Goal: Task Accomplishment & Management: Use online tool/utility

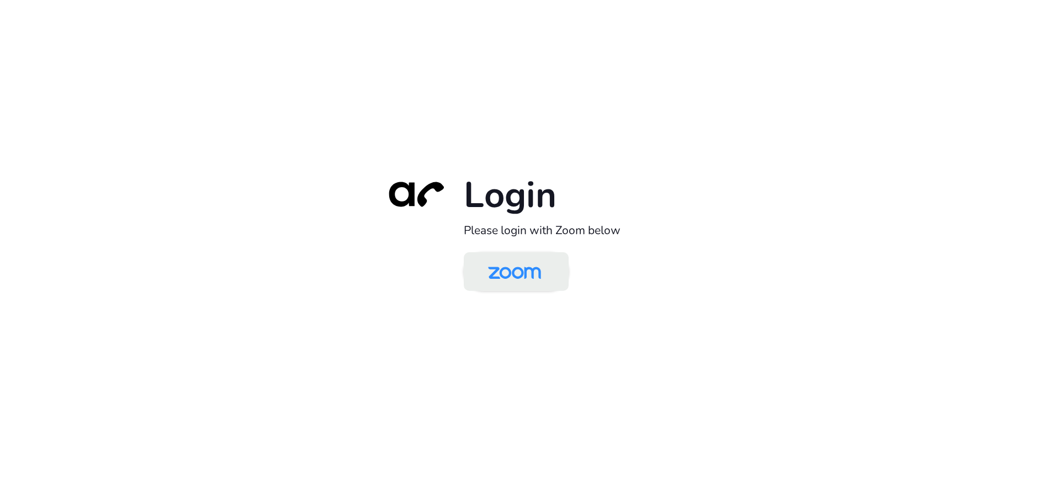
click at [526, 268] on img at bounding box center [515, 273] width 76 height 36
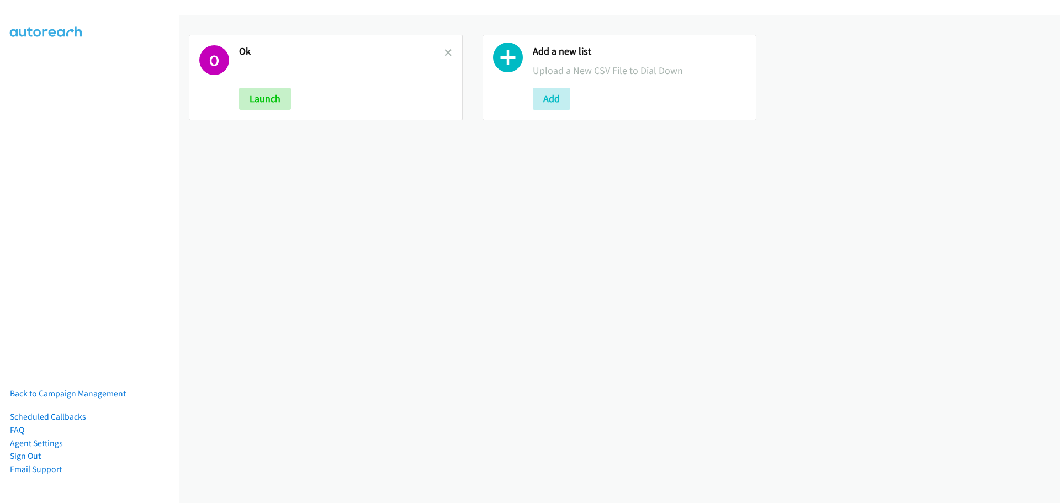
click at [446, 58] on link at bounding box center [449, 52] width 8 height 13
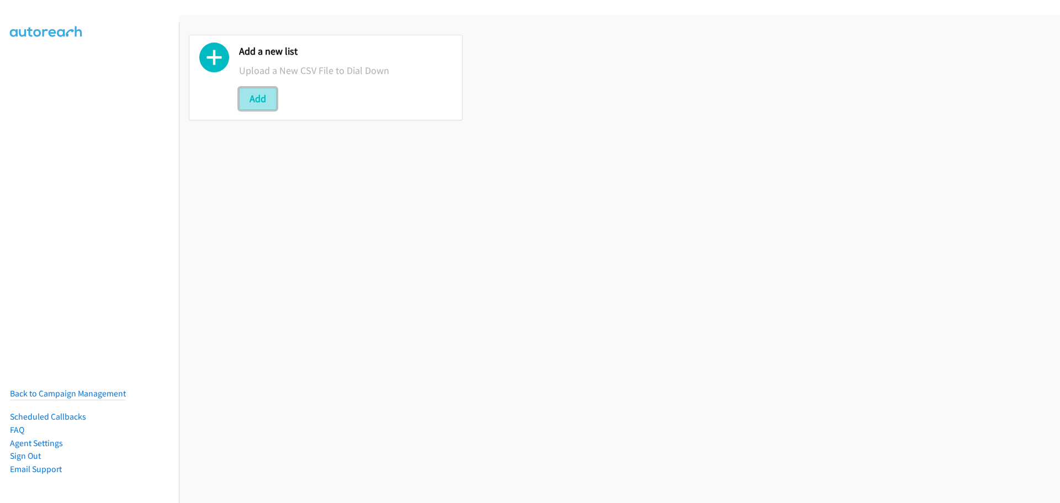
click at [262, 89] on button "Add" at bounding box center [258, 99] width 38 height 22
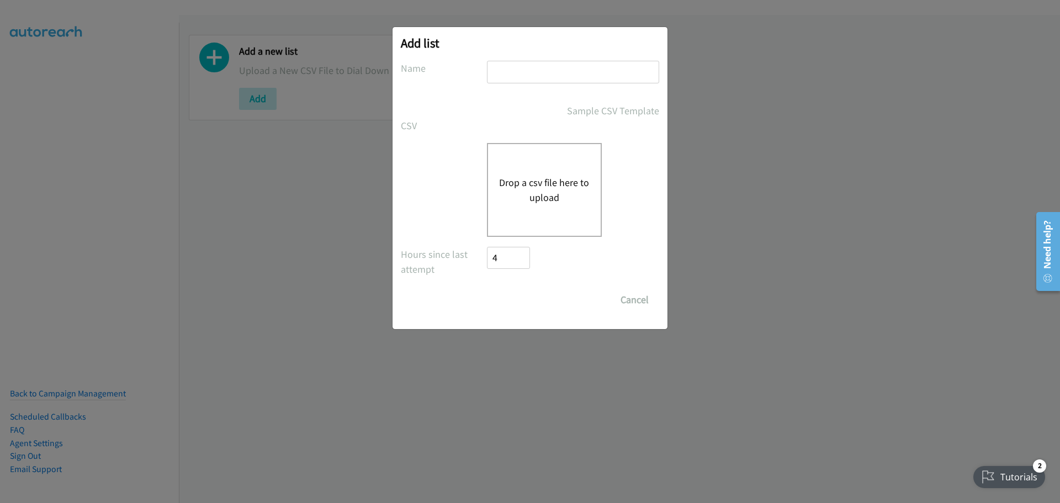
click at [510, 77] on input "text" at bounding box center [573, 72] width 172 height 23
type input "okta"
click at [589, 194] on button "Drop a csv file here to upload" at bounding box center [544, 190] width 91 height 30
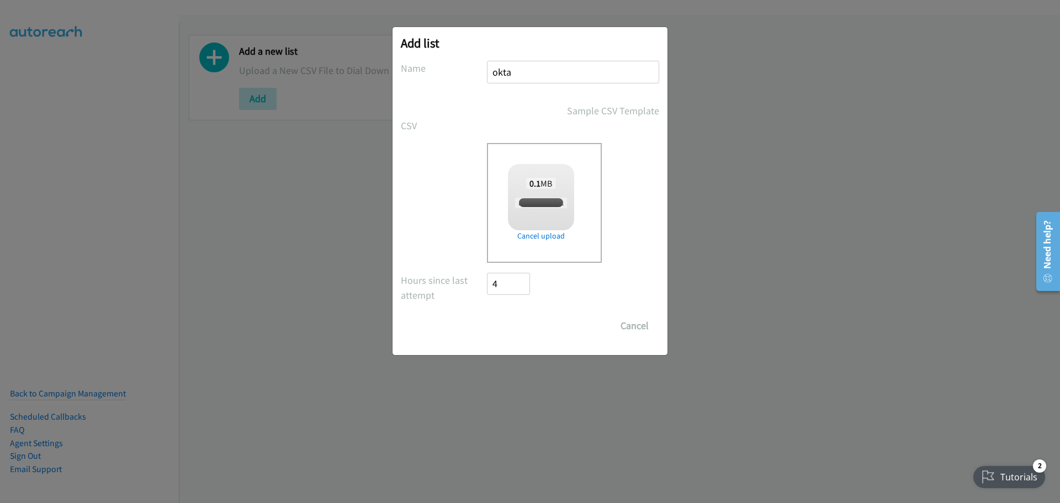
checkbox input "true"
click at [520, 325] on input "Save List" at bounding box center [516, 326] width 58 height 22
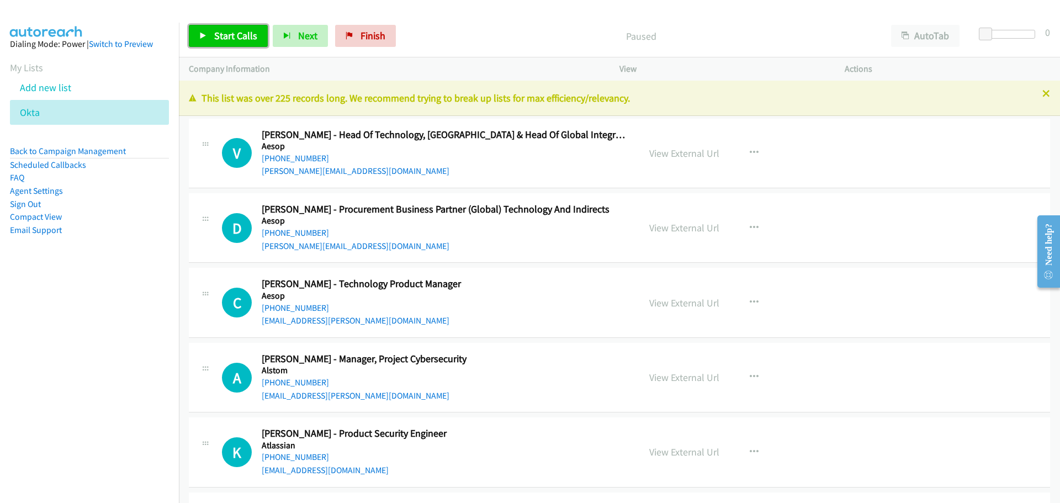
click at [224, 30] on span "Start Calls" at bounding box center [235, 35] width 43 height 13
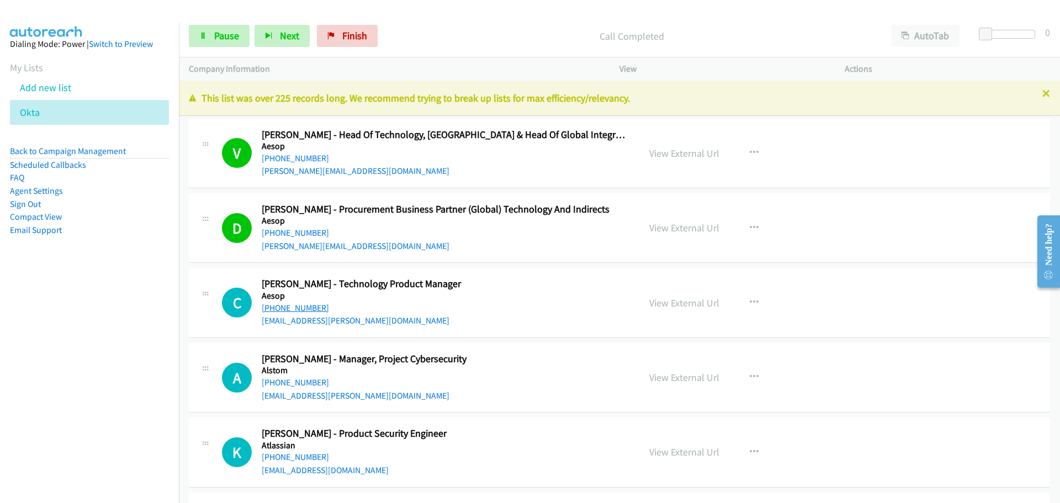
click at [314, 308] on link "[PHONE_NUMBER]" at bounding box center [295, 308] width 67 height 10
click at [279, 384] on link "[PHONE_NUMBER]" at bounding box center [295, 382] width 67 height 10
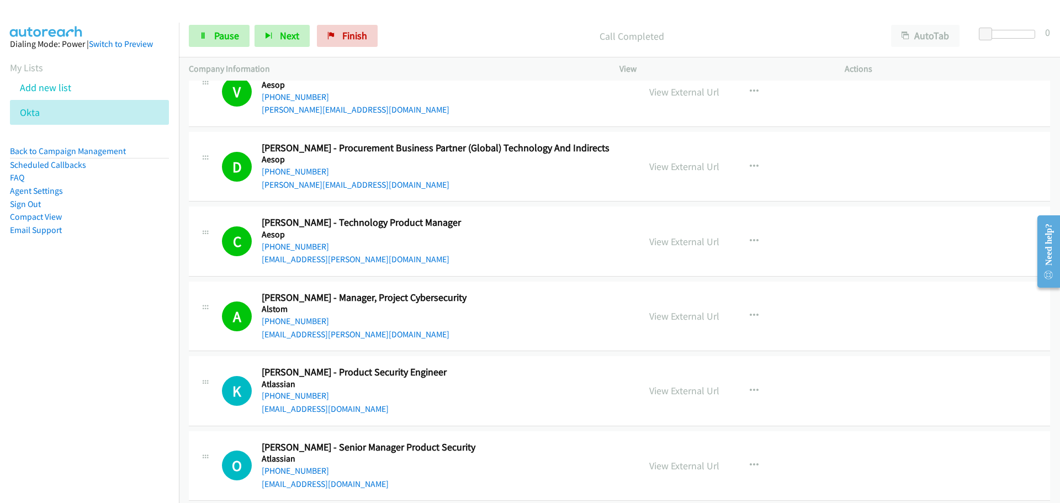
scroll to position [166, 0]
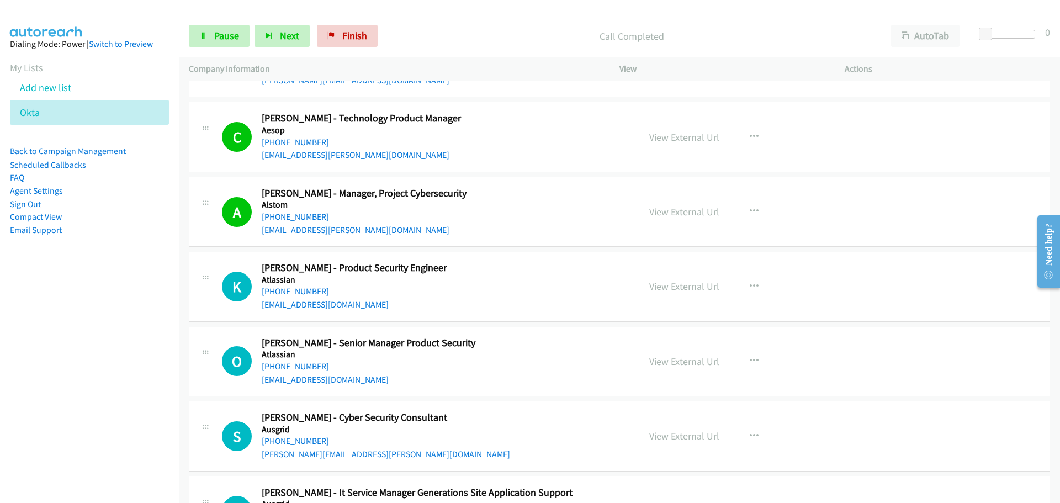
click at [297, 294] on link "[PHONE_NUMBER]" at bounding box center [295, 291] width 67 height 10
click at [290, 363] on link "[PHONE_NUMBER]" at bounding box center [295, 366] width 67 height 10
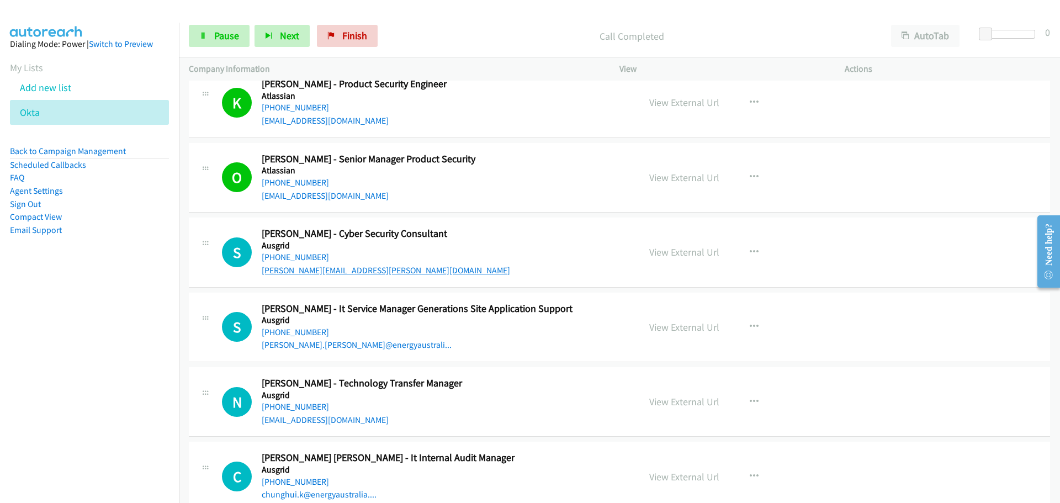
scroll to position [387, 0]
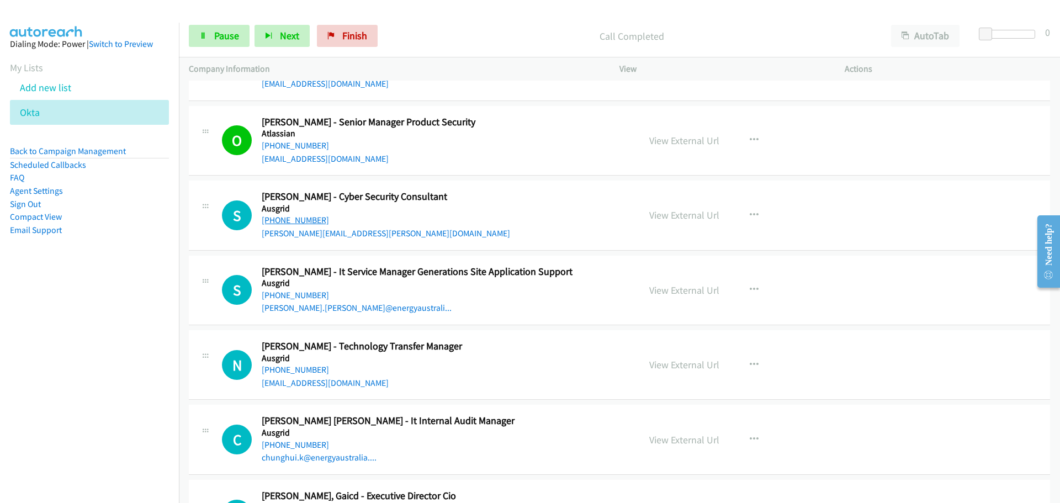
click at [297, 218] on link "[PHONE_NUMBER]" at bounding box center [295, 220] width 67 height 10
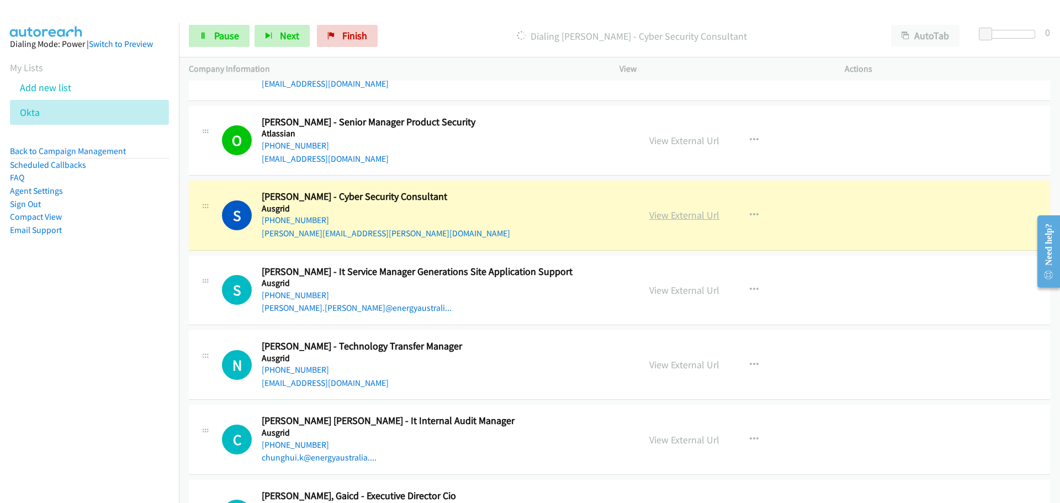
click at [689, 214] on link "View External Url" at bounding box center [684, 215] width 70 height 13
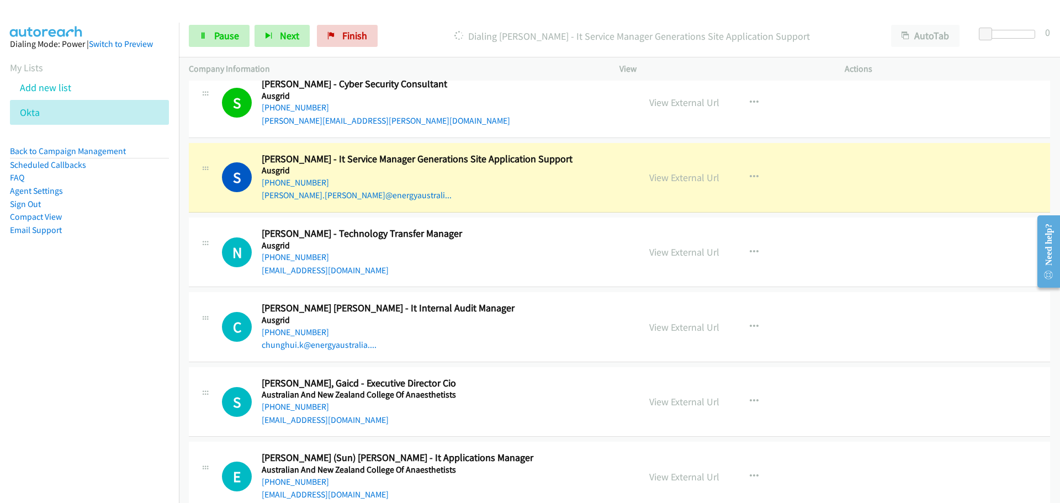
scroll to position [552, 0]
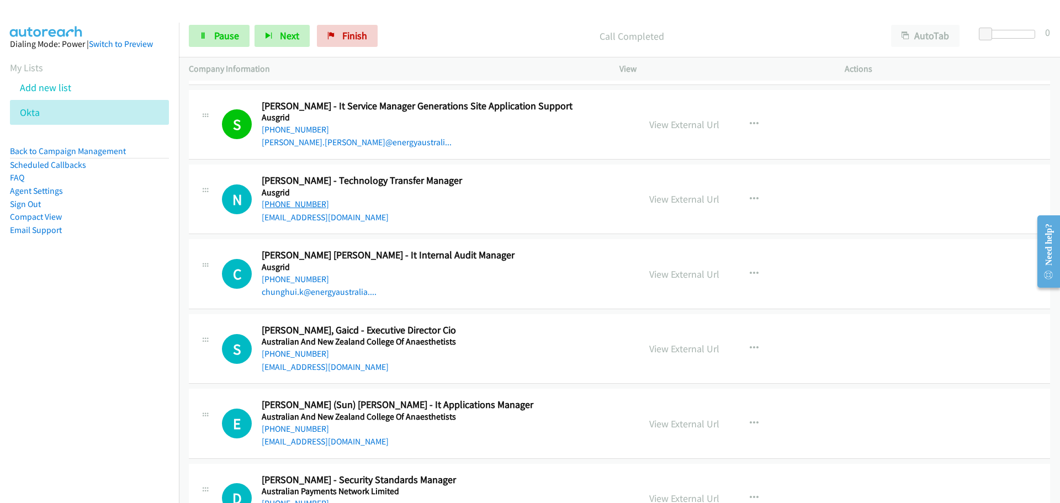
click at [297, 207] on link "[PHONE_NUMBER]" at bounding box center [295, 204] width 67 height 10
click at [315, 278] on link "[PHONE_NUMBER]" at bounding box center [295, 279] width 67 height 10
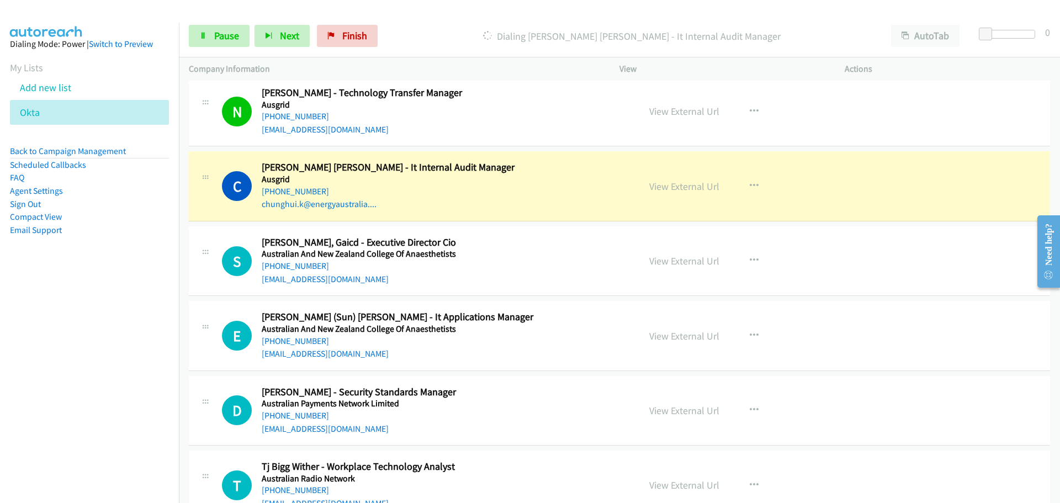
scroll to position [718, 0]
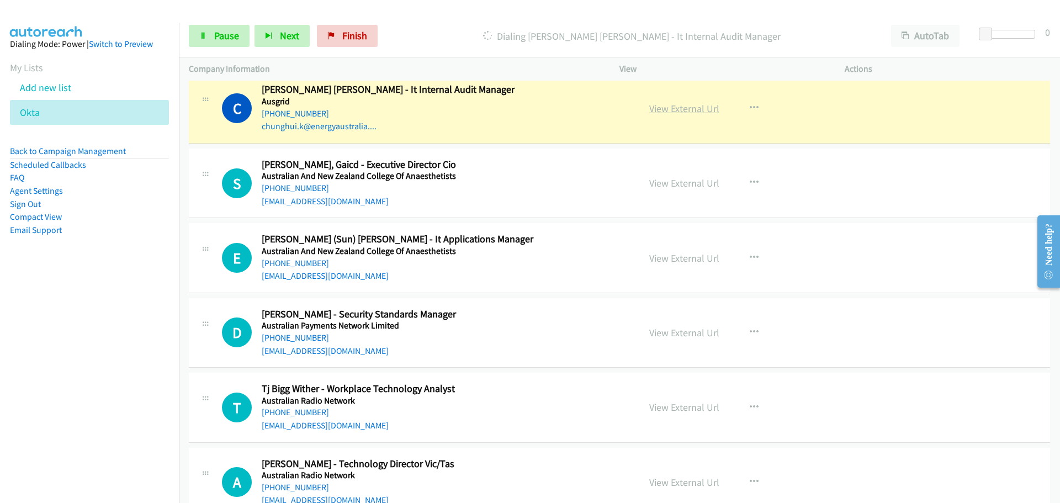
click at [686, 112] on link "View External Url" at bounding box center [684, 108] width 70 height 13
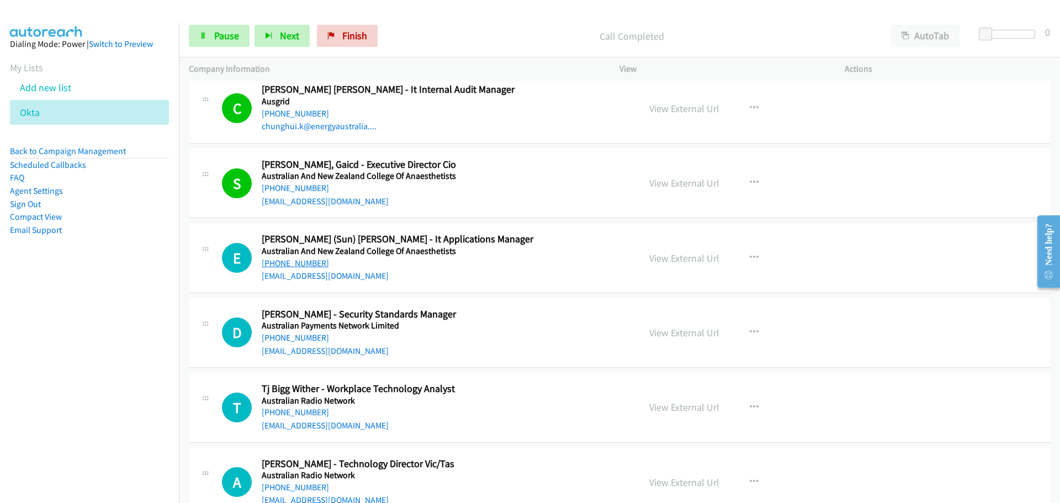
click at [307, 261] on link "[PHONE_NUMBER]" at bounding box center [295, 263] width 67 height 10
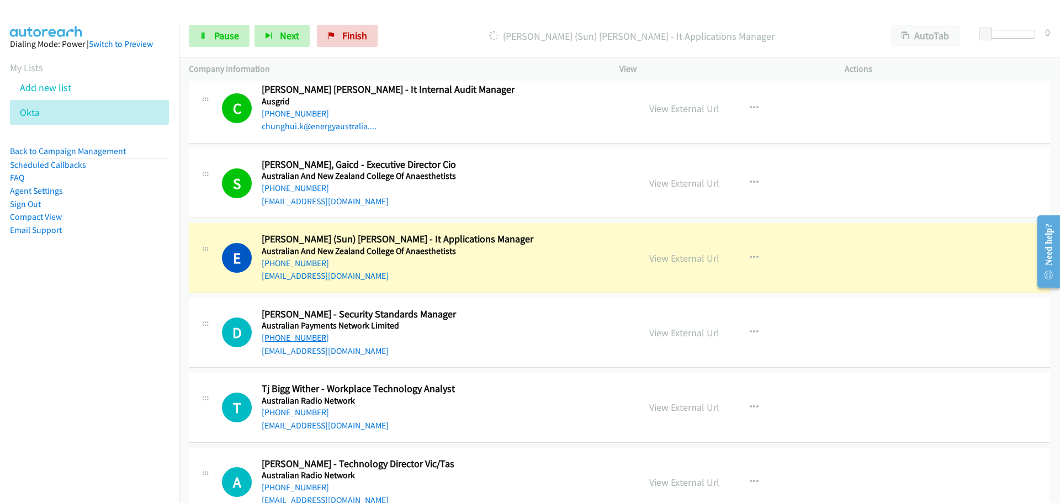
click at [309, 338] on link "[PHONE_NUMBER]" at bounding box center [295, 337] width 67 height 10
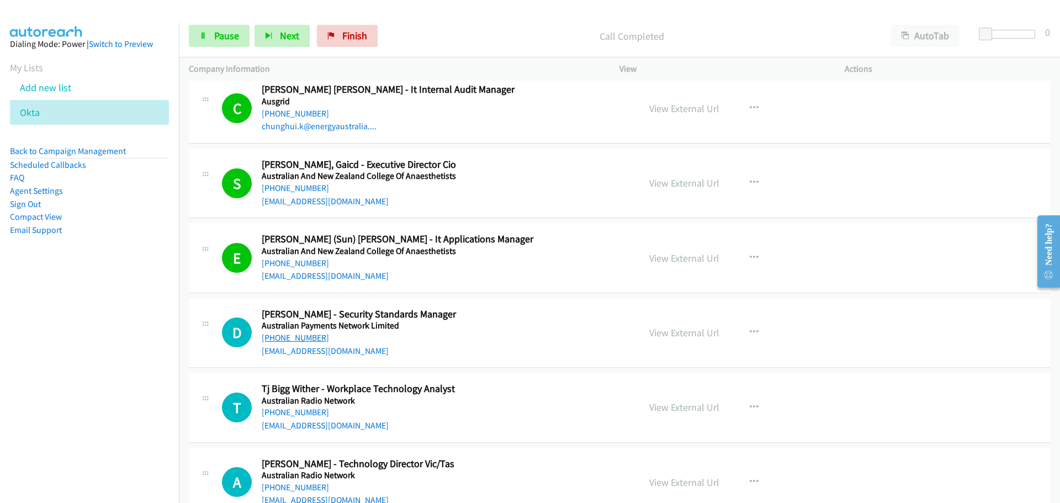
click at [304, 337] on link "[PHONE_NUMBER]" at bounding box center [295, 337] width 67 height 10
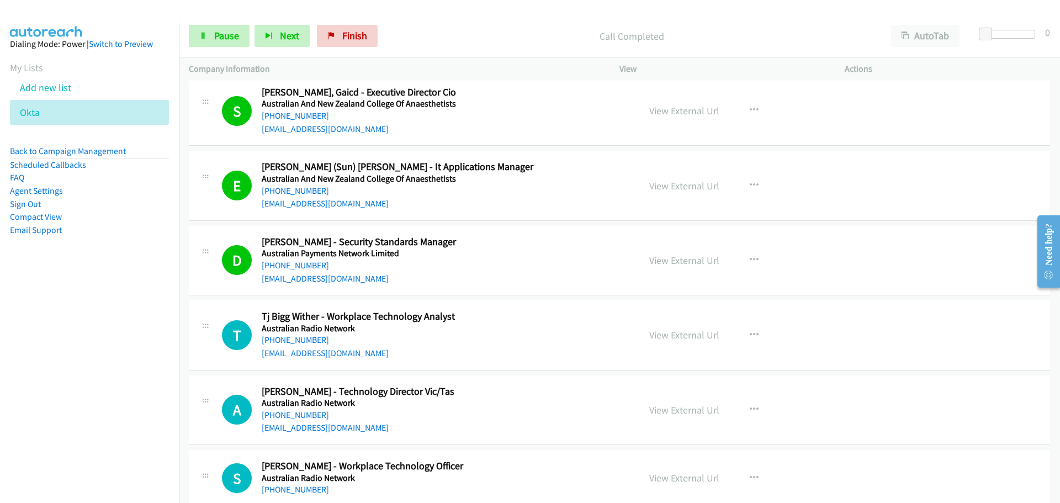
scroll to position [939, 0]
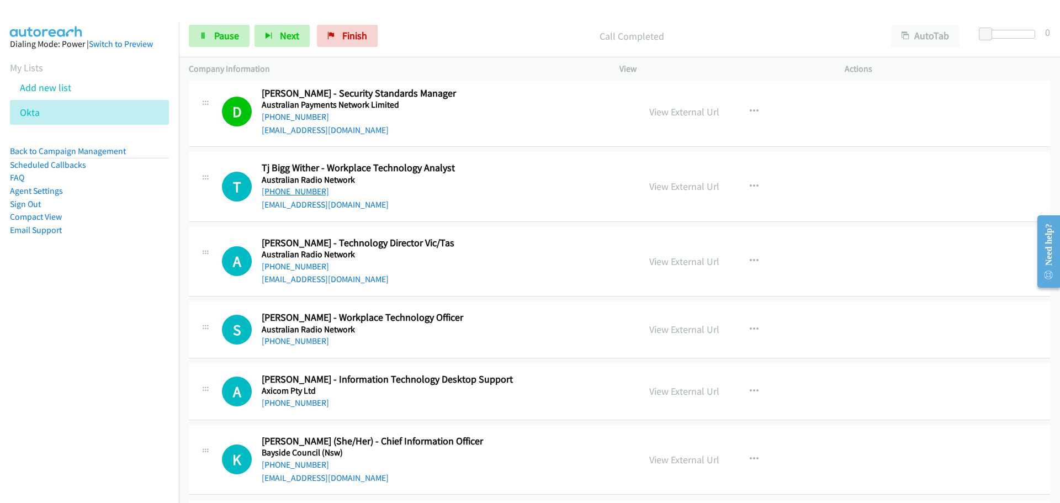
click at [304, 193] on link "[PHONE_NUMBER]" at bounding box center [295, 191] width 67 height 10
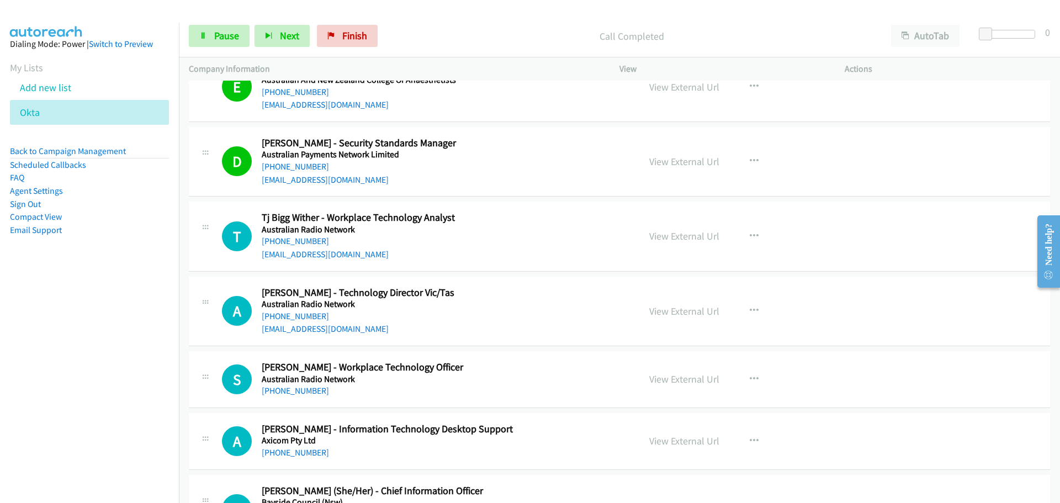
scroll to position [883, 0]
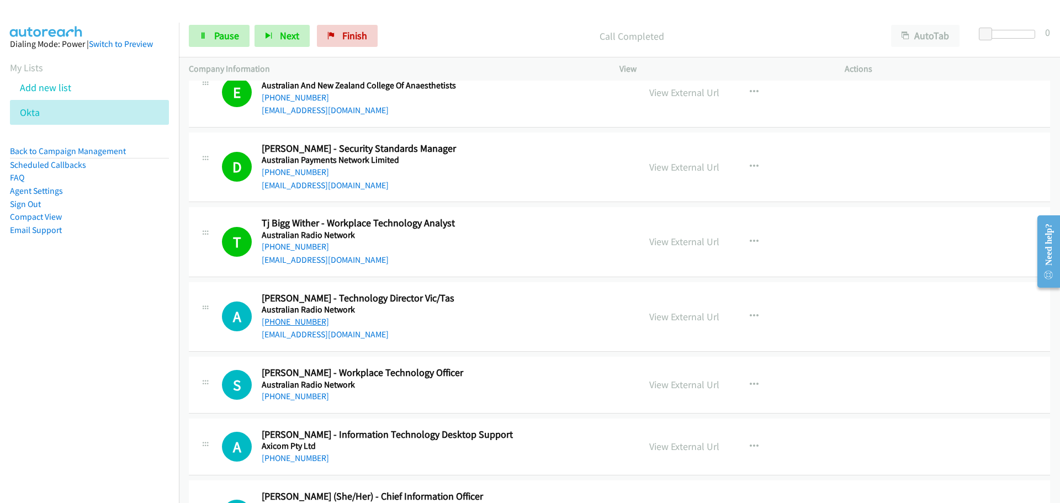
click at [304, 325] on link "[PHONE_NUMBER]" at bounding box center [295, 321] width 67 height 10
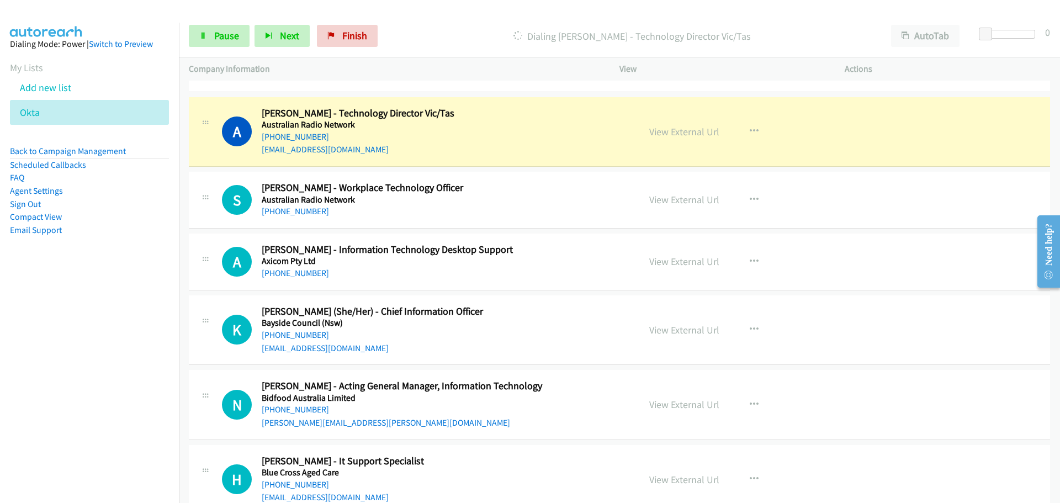
scroll to position [1049, 0]
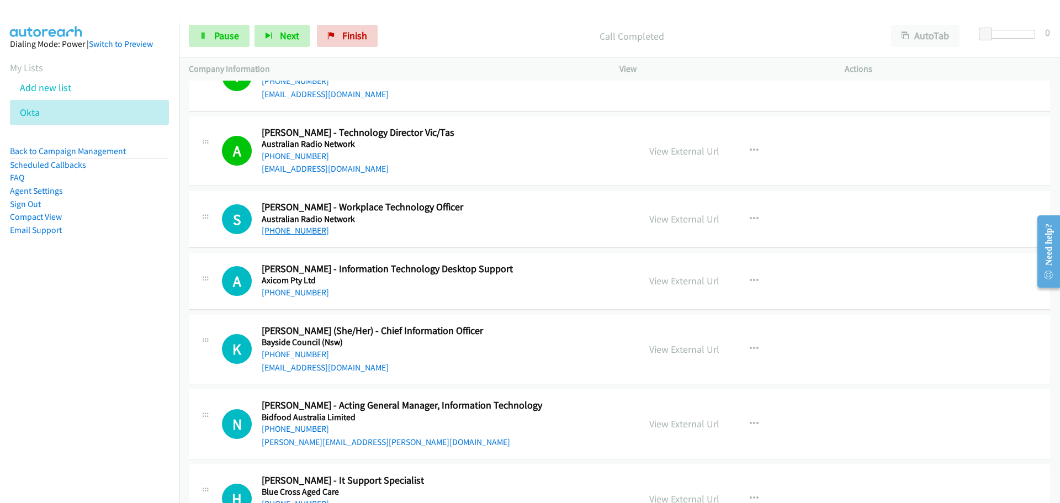
click at [285, 229] on link "[PHONE_NUMBER]" at bounding box center [295, 230] width 67 height 10
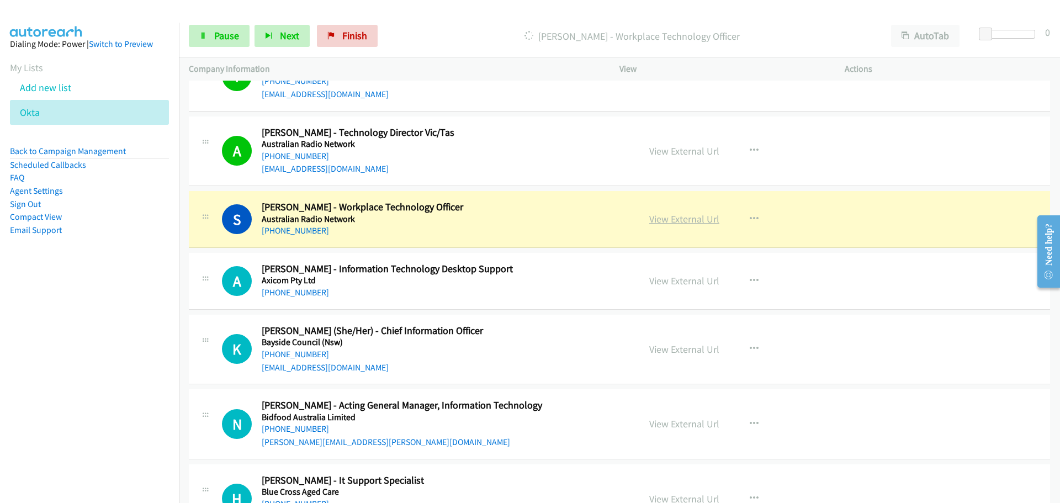
click at [676, 216] on link "View External Url" at bounding box center [684, 219] width 70 height 13
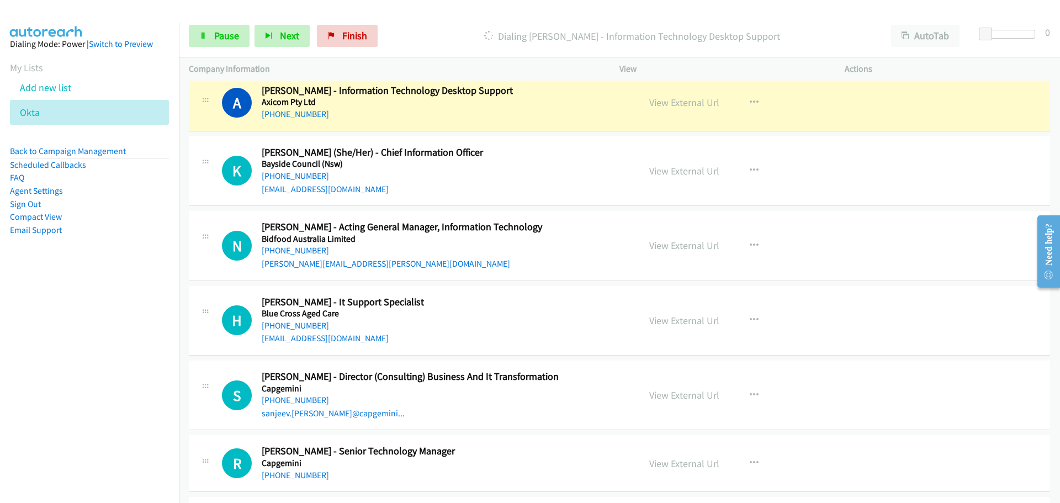
scroll to position [1270, 0]
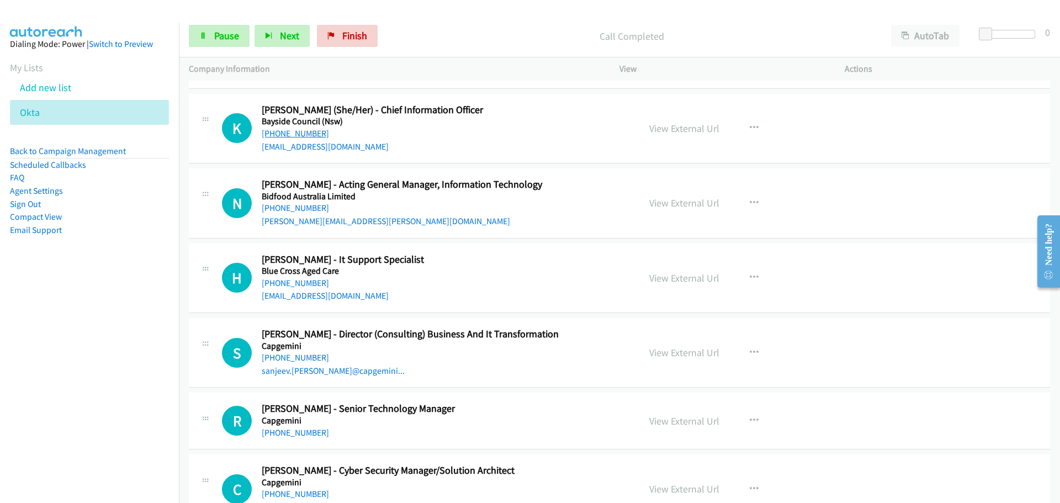
click at [303, 130] on link "[PHONE_NUMBER]" at bounding box center [295, 133] width 67 height 10
click at [295, 207] on link "[PHONE_NUMBER]" at bounding box center [295, 208] width 67 height 10
click at [273, 285] on link "[PHONE_NUMBER]" at bounding box center [295, 283] width 67 height 10
click at [316, 356] on link "[PHONE_NUMBER]" at bounding box center [295, 357] width 67 height 10
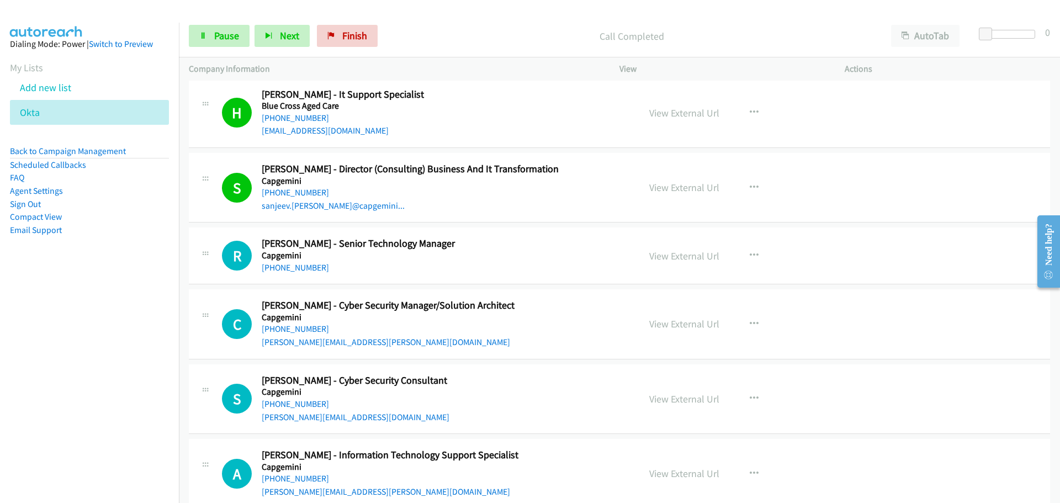
scroll to position [1436, 0]
click at [290, 262] on link "[PHONE_NUMBER]" at bounding box center [295, 267] width 67 height 10
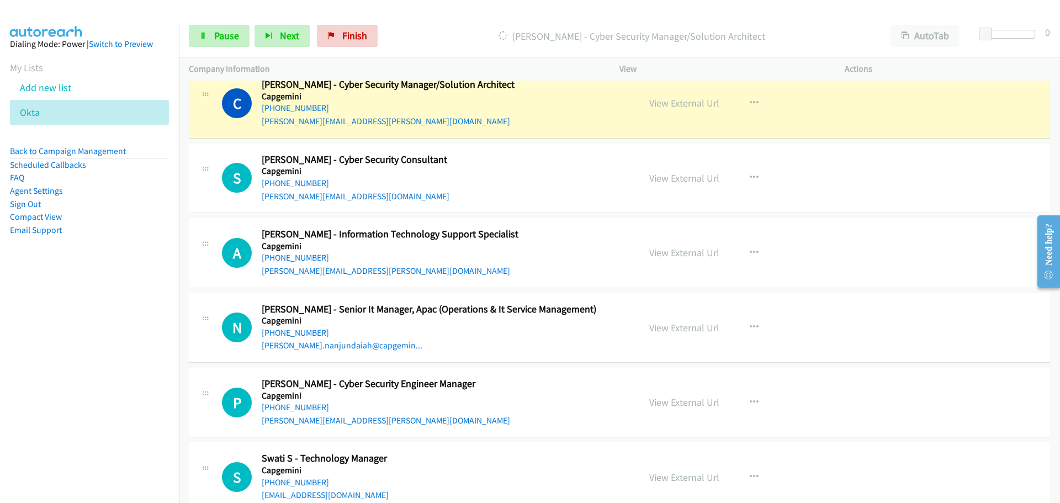
scroll to position [1657, 0]
click at [689, 99] on link "View External Url" at bounding box center [684, 102] width 70 height 13
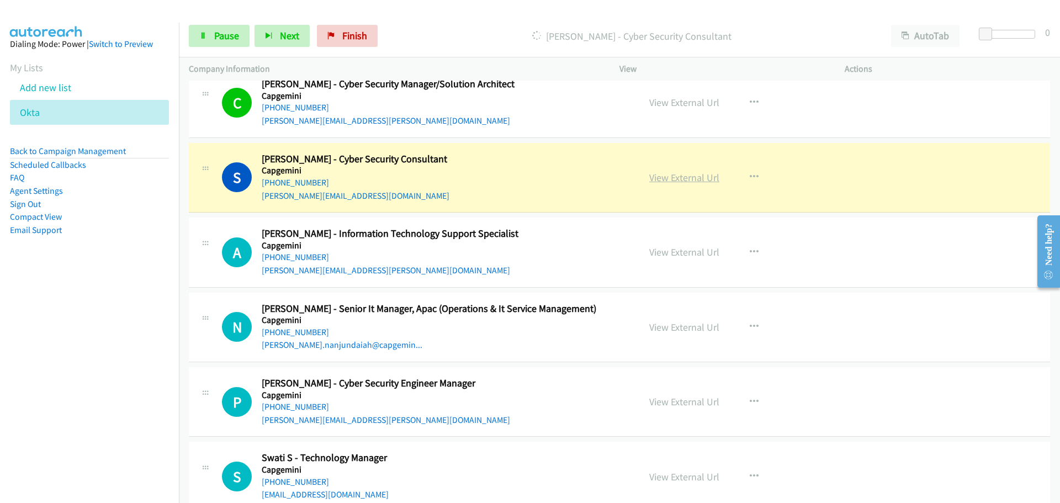
click at [686, 179] on link "View External Url" at bounding box center [684, 177] width 70 height 13
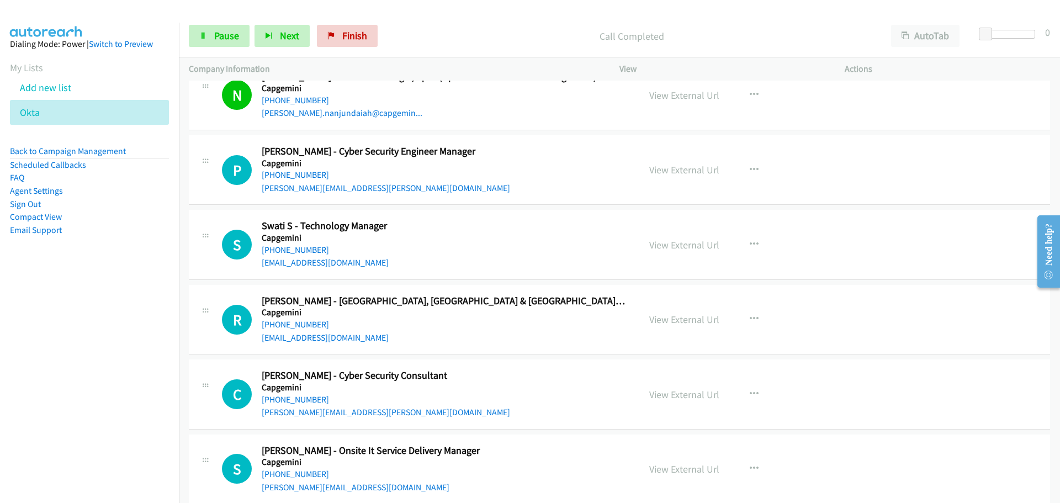
scroll to position [1877, 0]
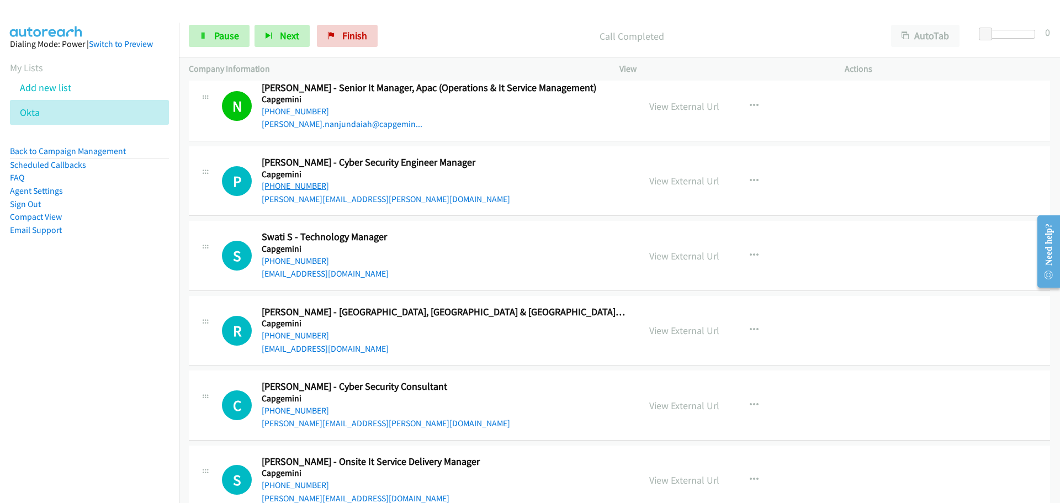
click at [304, 181] on link "[PHONE_NUMBER]" at bounding box center [295, 186] width 67 height 10
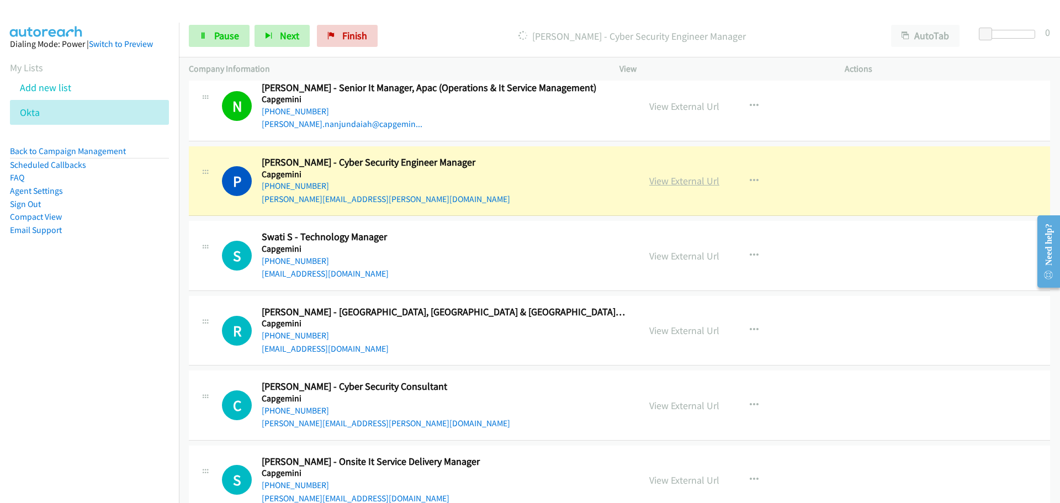
click at [695, 182] on link "View External Url" at bounding box center [684, 180] width 70 height 13
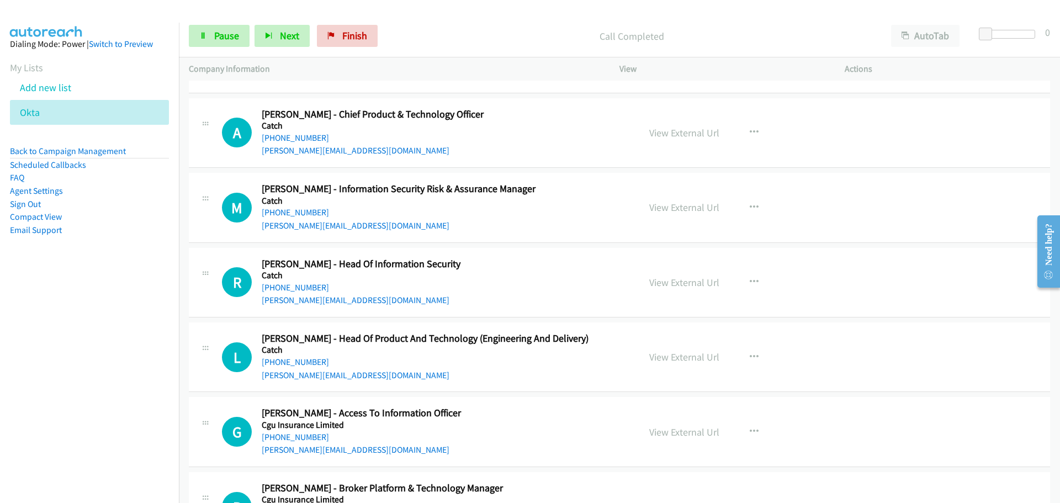
scroll to position [2319, 0]
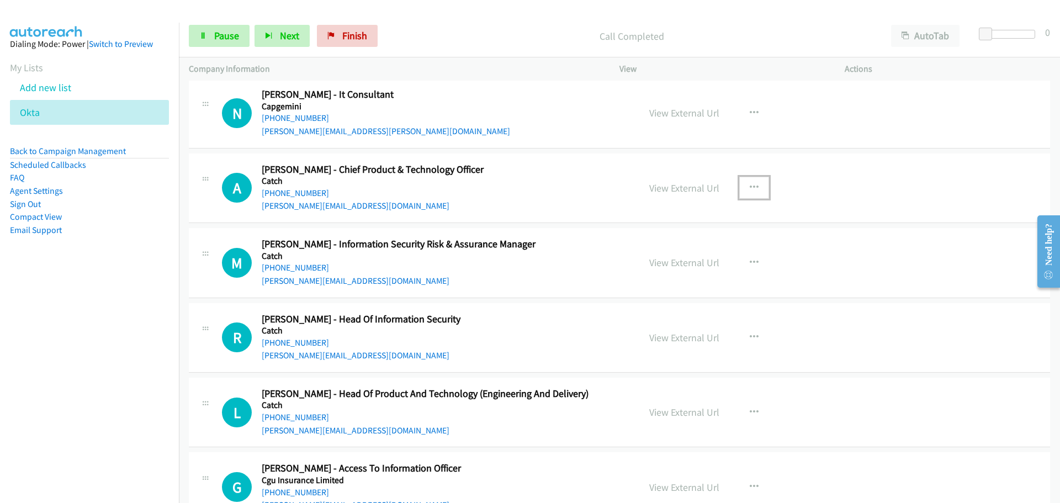
click at [752, 189] on icon "button" at bounding box center [754, 187] width 9 height 9
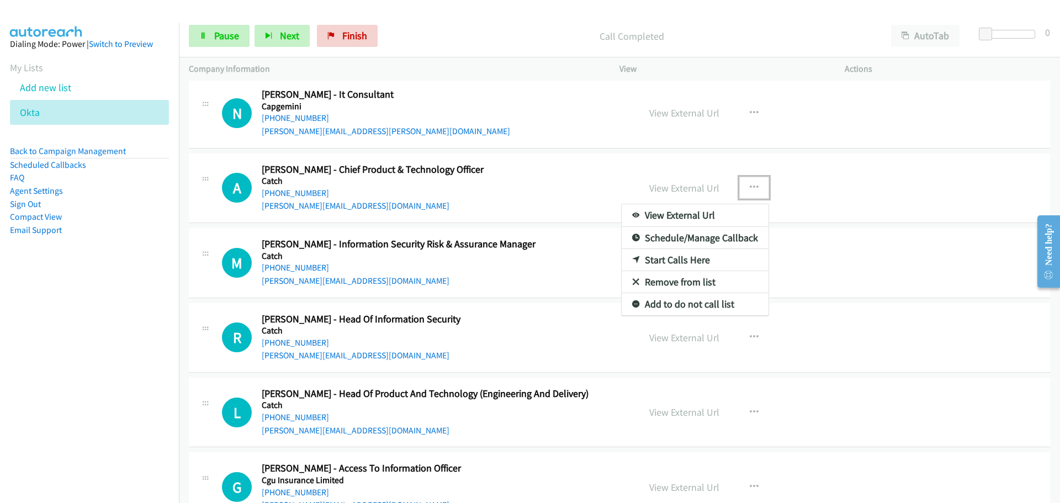
click at [672, 262] on link "Start Calls Here" at bounding box center [695, 260] width 147 height 22
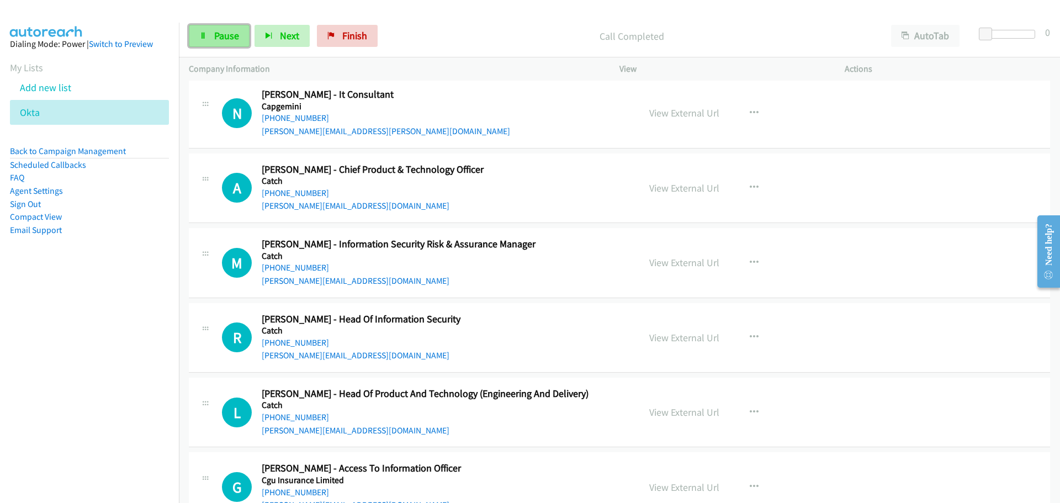
click at [218, 32] on span "Pause" at bounding box center [226, 35] width 25 height 13
click at [218, 33] on span "Start Calls" at bounding box center [235, 35] width 43 height 13
click at [290, 264] on link "[PHONE_NUMBER]" at bounding box center [295, 267] width 67 height 10
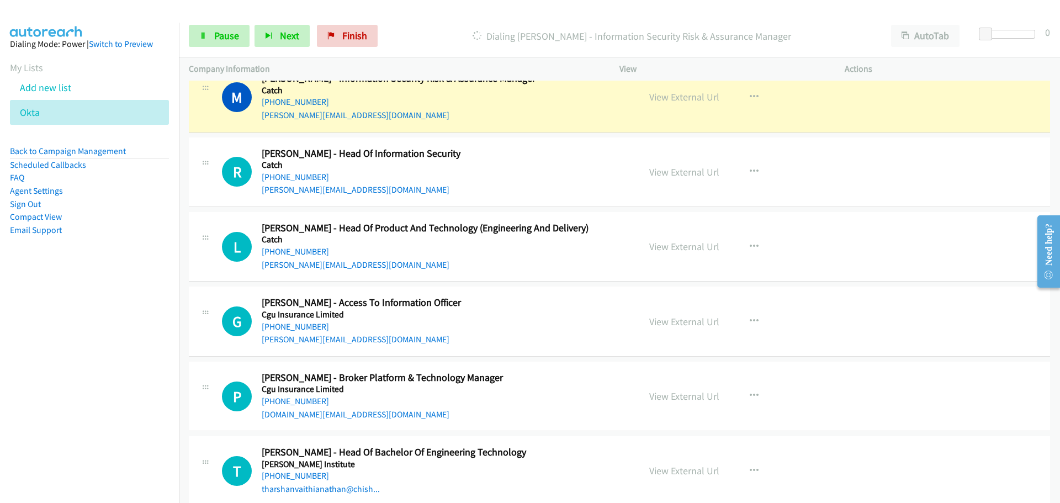
scroll to position [2430, 0]
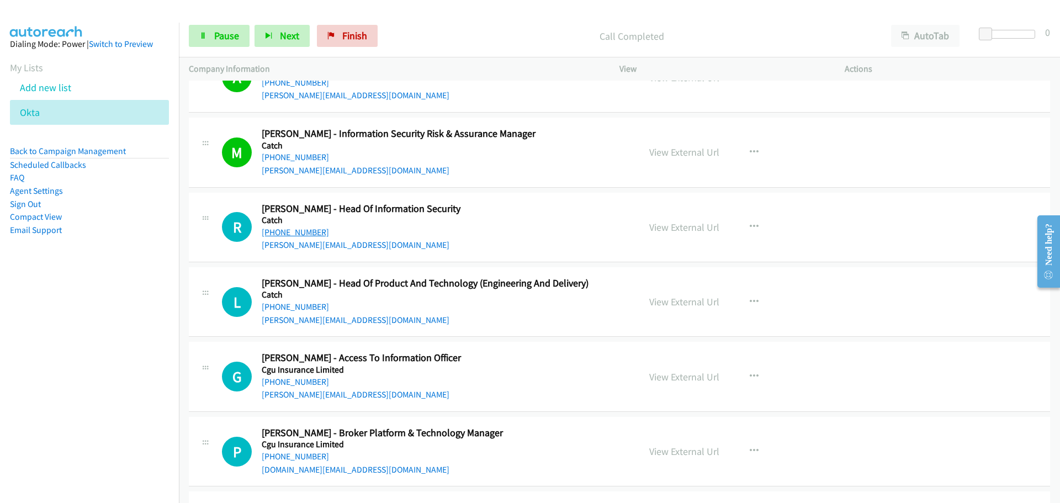
drag, startPoint x: 302, startPoint y: 233, endPoint x: 316, endPoint y: 230, distance: 14.7
click at [302, 233] on link "[PHONE_NUMBER]" at bounding box center [295, 232] width 67 height 10
click at [311, 306] on link "[PHONE_NUMBER]" at bounding box center [295, 306] width 67 height 10
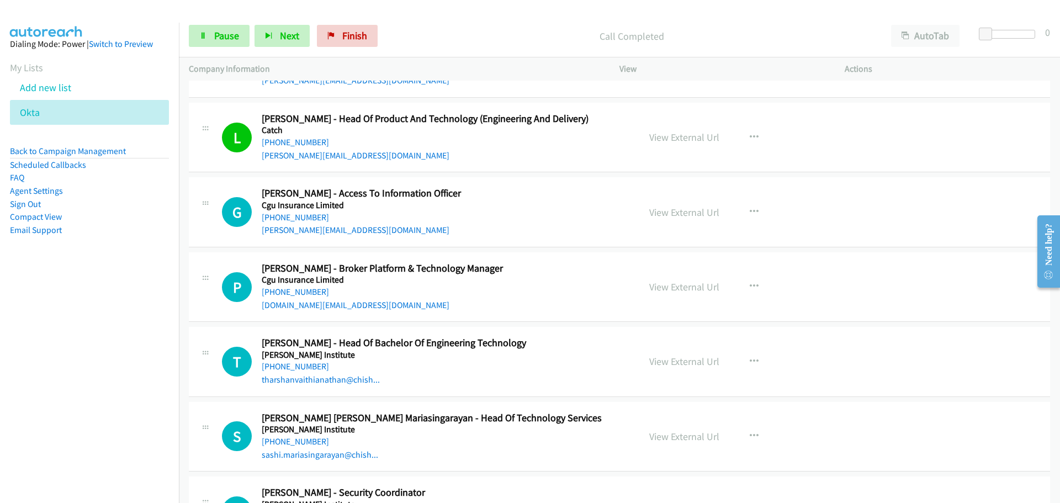
scroll to position [2595, 0]
click at [303, 215] on link "[PHONE_NUMBER]" at bounding box center [295, 216] width 67 height 10
drag, startPoint x: 311, startPoint y: 293, endPoint x: 317, endPoint y: 290, distance: 6.5
click at [300, 287] on link "[PHONE_NUMBER]" at bounding box center [295, 290] width 67 height 10
click at [303, 366] on link "[PHONE_NUMBER]" at bounding box center [295, 365] width 67 height 10
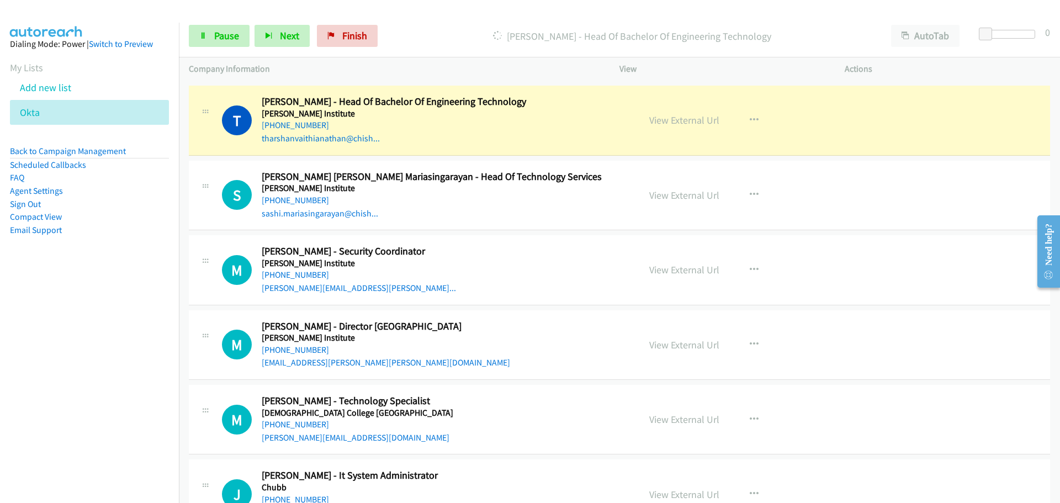
scroll to position [2816, 0]
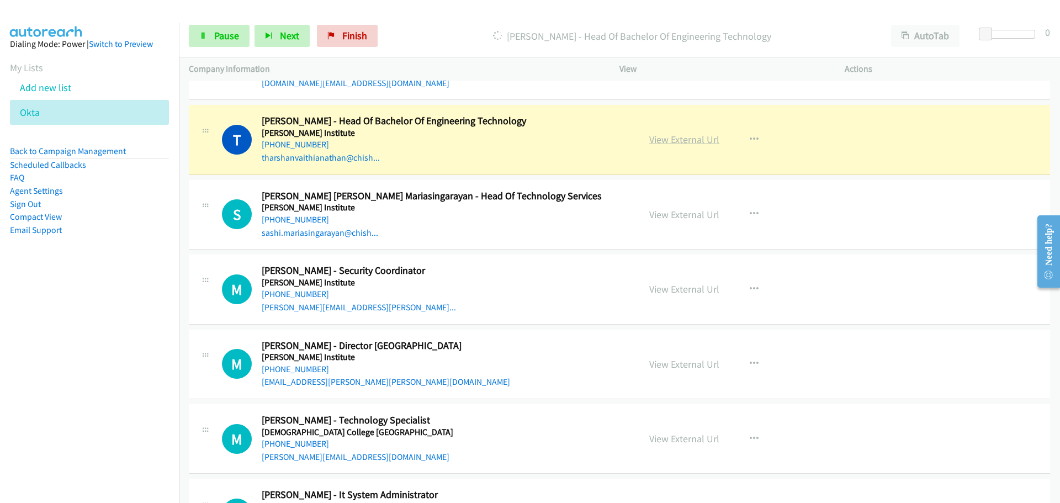
click at [685, 137] on link "View External Url" at bounding box center [684, 139] width 70 height 13
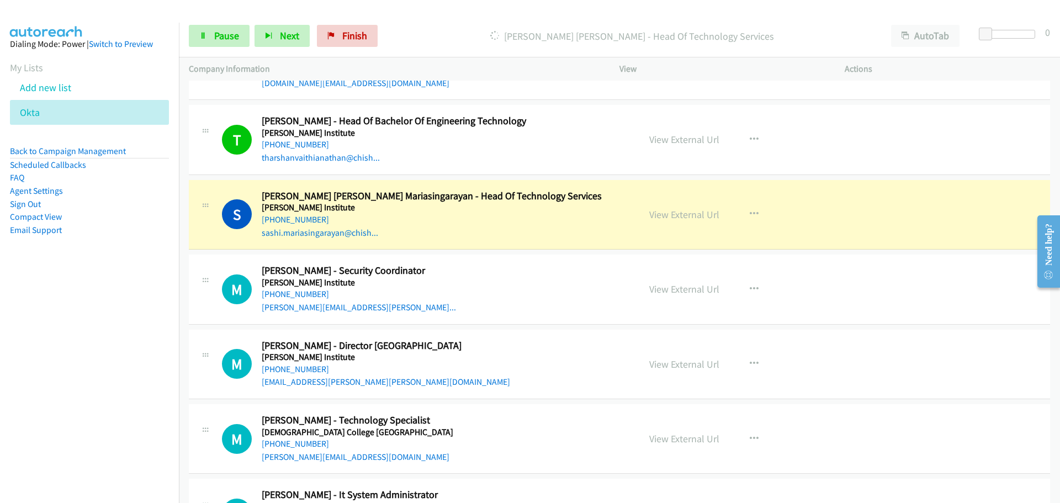
drag, startPoint x: 939, startPoint y: 483, endPoint x: 550, endPoint y: 284, distance: 436.4
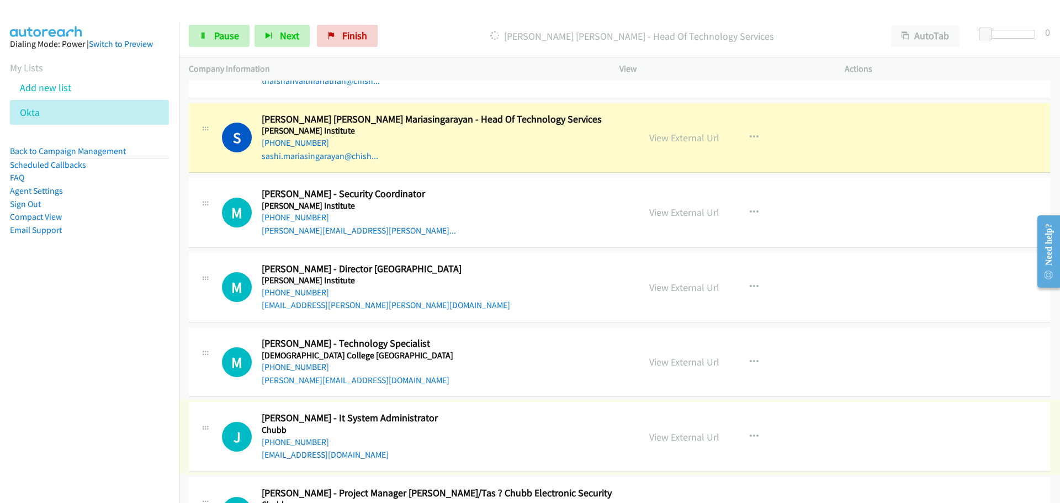
scroll to position [2927, 0]
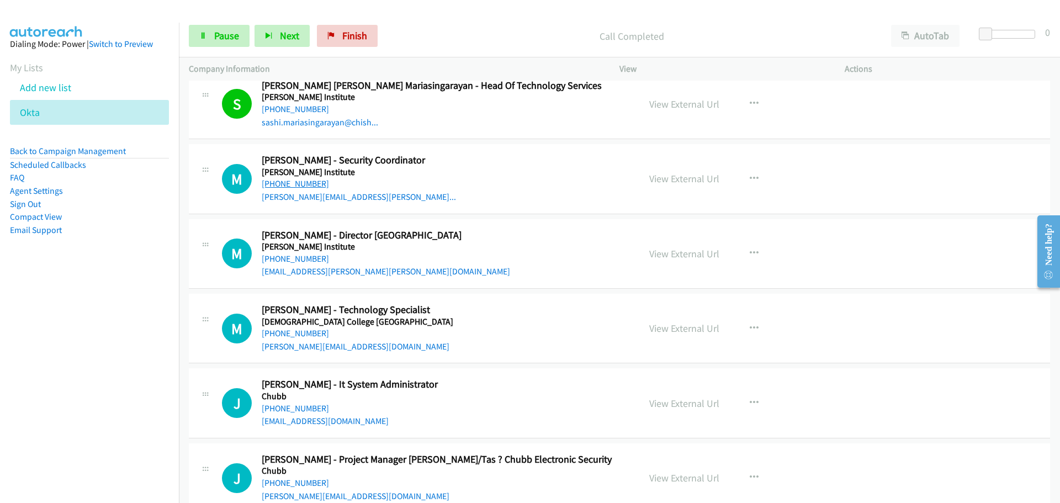
click at [295, 184] on link "[PHONE_NUMBER]" at bounding box center [295, 183] width 67 height 10
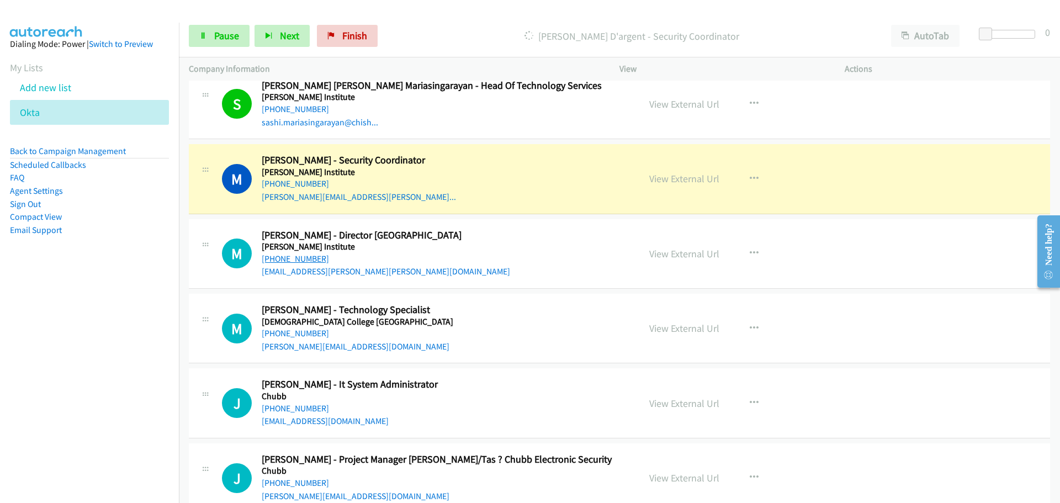
click at [281, 260] on link "[PHONE_NUMBER]" at bounding box center [295, 258] width 67 height 10
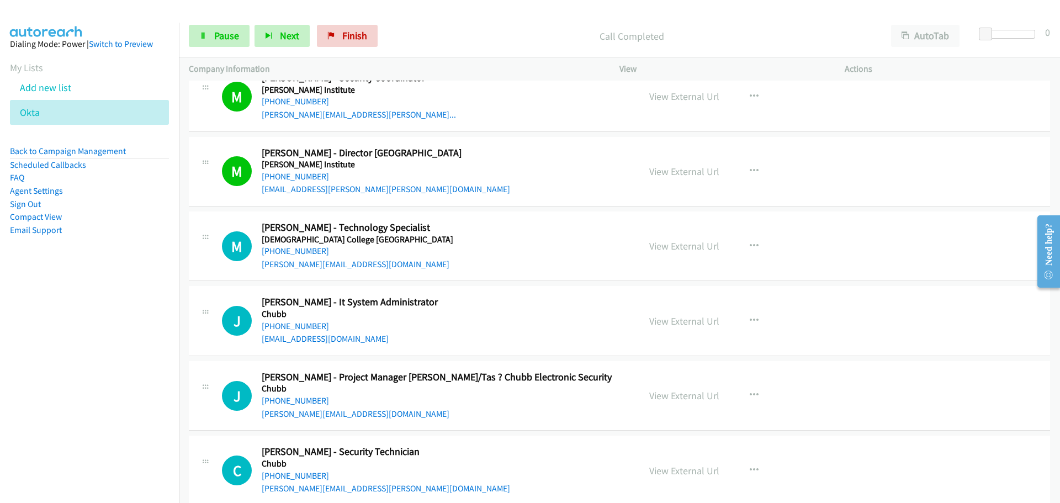
scroll to position [3037, 0]
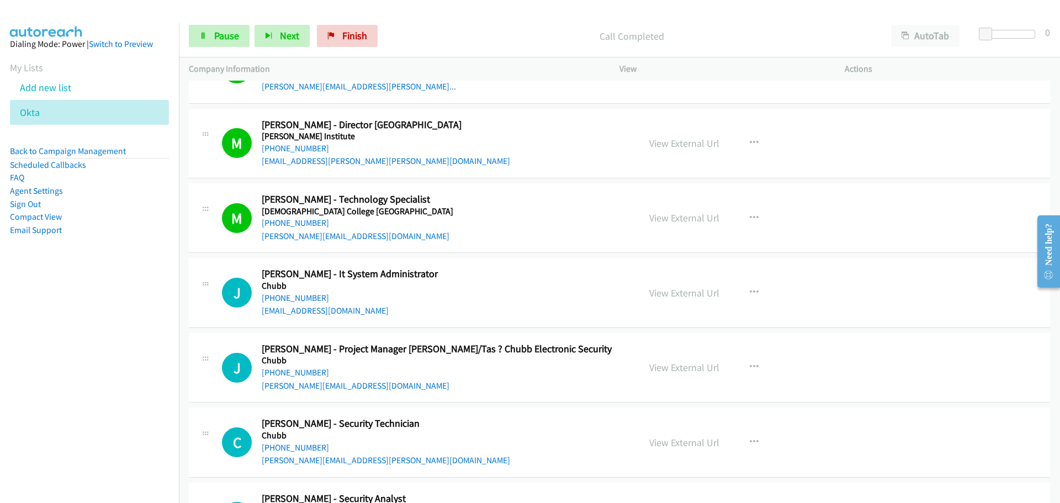
drag, startPoint x: 307, startPoint y: 299, endPoint x: 466, endPoint y: 310, distance: 159.4
click at [307, 299] on link "[PHONE_NUMBER]" at bounding box center [295, 298] width 67 height 10
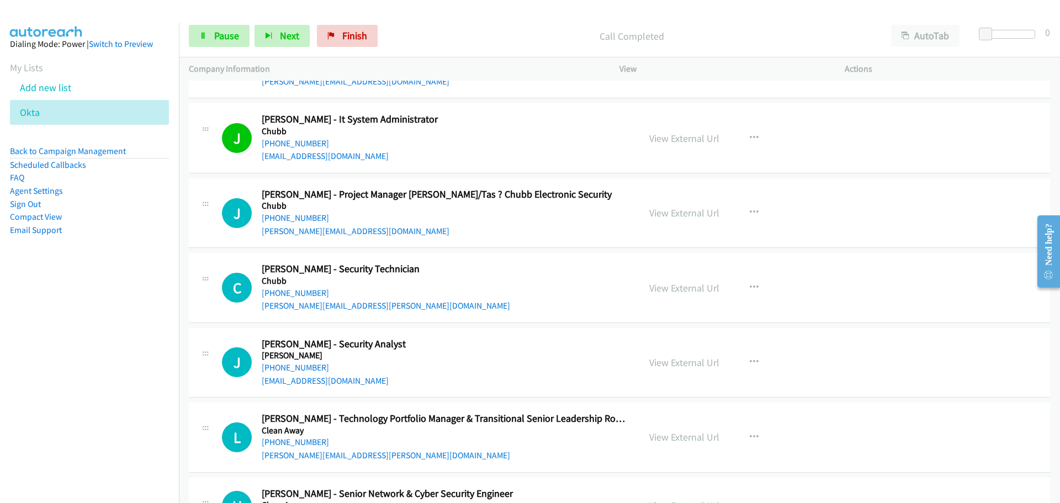
scroll to position [3203, 0]
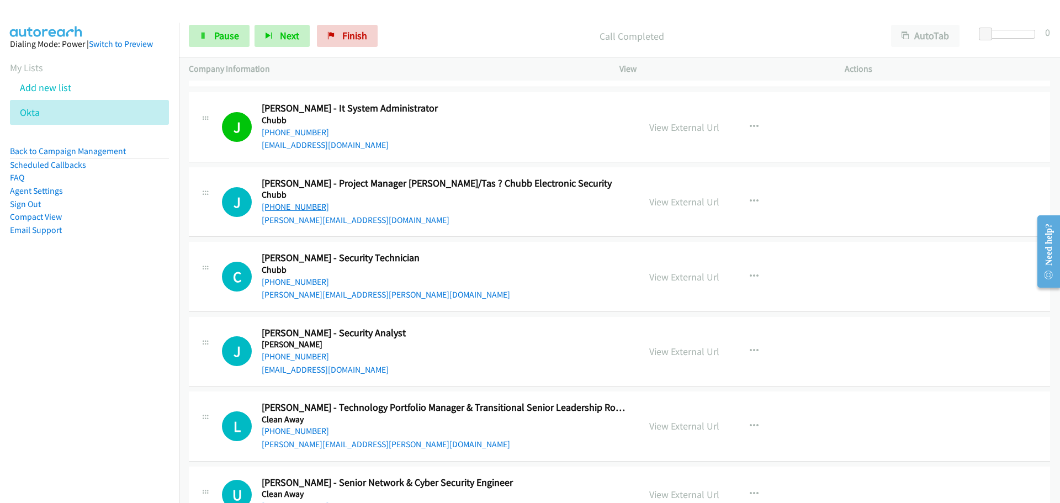
drag, startPoint x: 18, startPoint y: 81, endPoint x: 298, endPoint y: 207, distance: 307.0
click at [298, 207] on link "[PHONE_NUMBER]" at bounding box center [295, 207] width 67 height 10
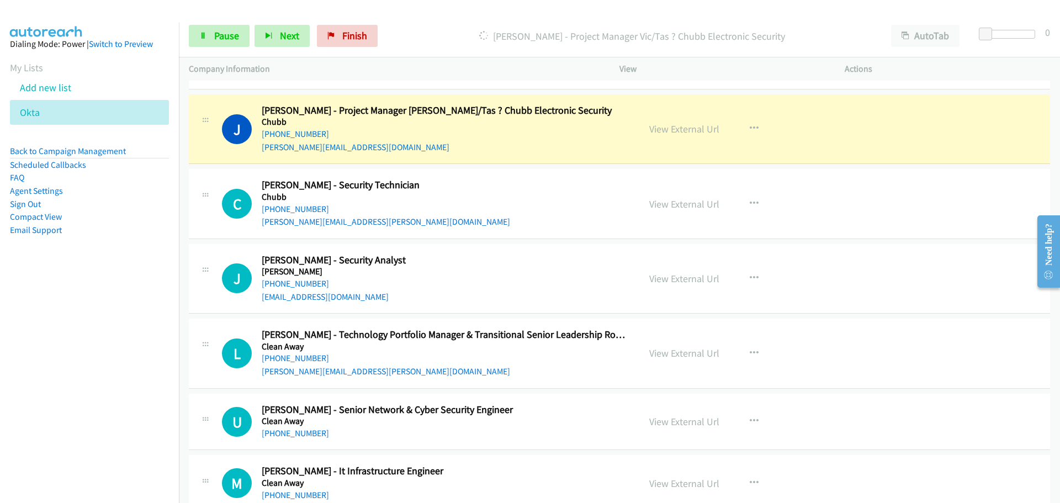
scroll to position [3258, 0]
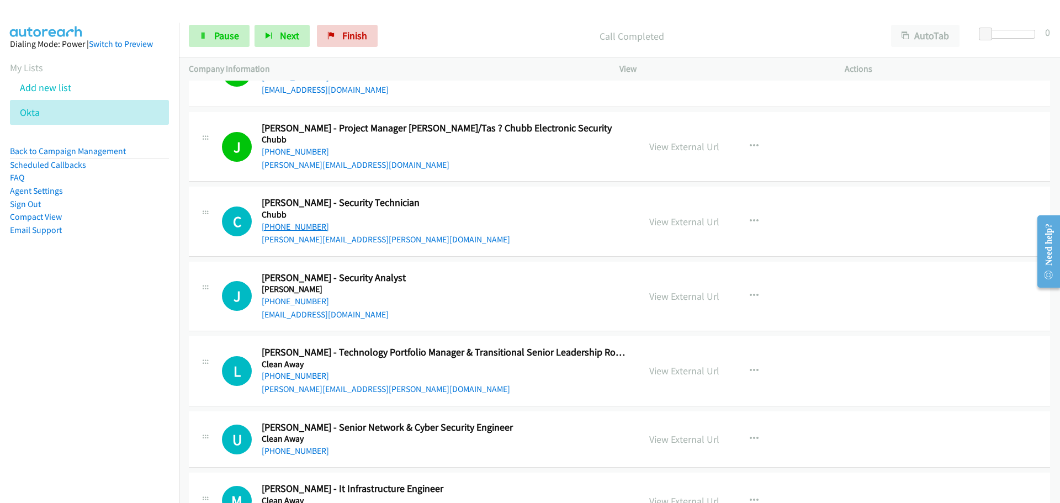
click at [301, 225] on link "[PHONE_NUMBER]" at bounding box center [295, 226] width 67 height 10
drag, startPoint x: 300, startPoint y: 296, endPoint x: 316, endPoint y: 294, distance: 16.2
click at [300, 296] on link "[PHONE_NUMBER]" at bounding box center [295, 301] width 67 height 10
drag, startPoint x: 299, startPoint y: 372, endPoint x: 993, endPoint y: 448, distance: 698.3
click at [299, 372] on link "[PHONE_NUMBER]" at bounding box center [295, 376] width 67 height 10
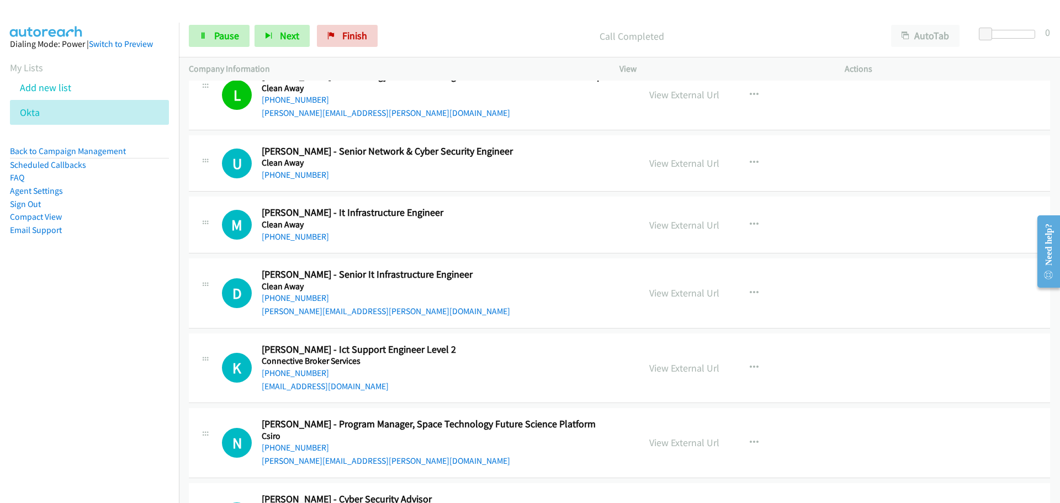
scroll to position [3479, 0]
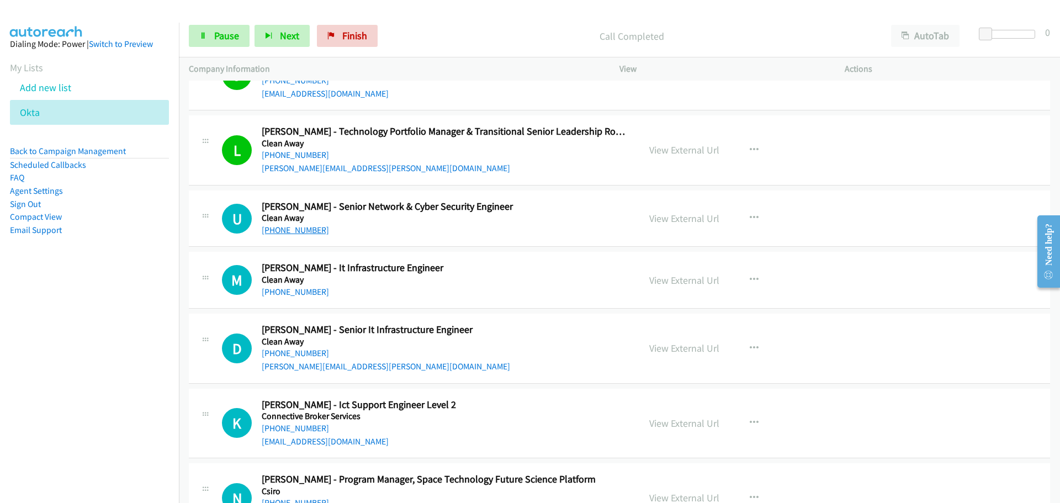
click at [279, 229] on link "[PHONE_NUMBER]" at bounding box center [295, 230] width 67 height 10
drag, startPoint x: 290, startPoint y: 288, endPoint x: 305, endPoint y: 286, distance: 14.5
click at [290, 288] on link "[PHONE_NUMBER]" at bounding box center [295, 292] width 67 height 10
click at [307, 354] on link "[PHONE_NUMBER]" at bounding box center [295, 353] width 67 height 10
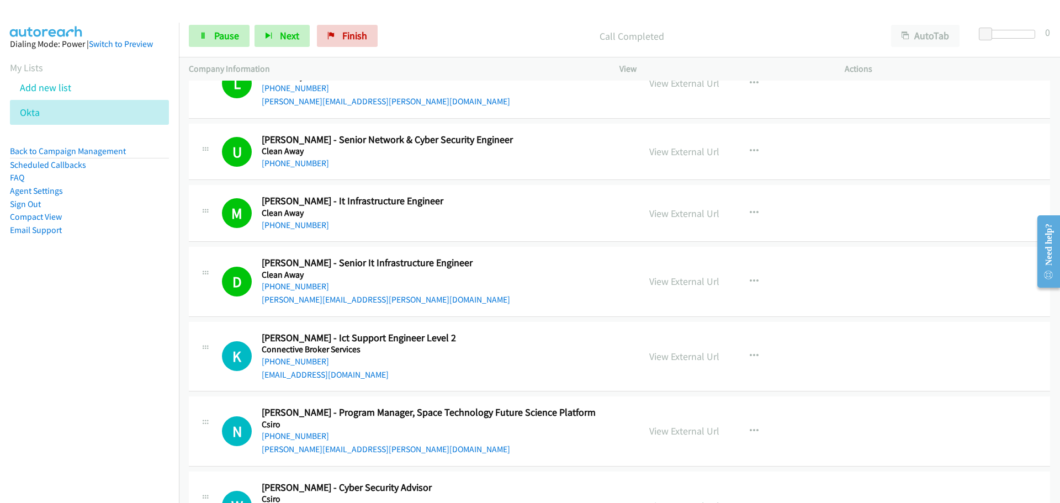
scroll to position [3700, 0]
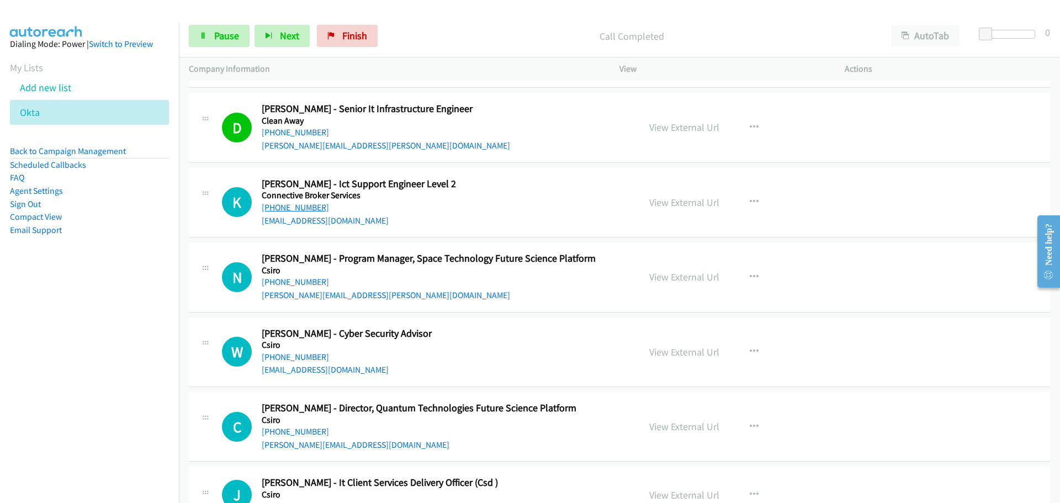
click at [310, 208] on link "[PHONE_NUMBER]" at bounding box center [295, 207] width 67 height 10
drag, startPoint x: 315, startPoint y: 284, endPoint x: 324, endPoint y: 284, distance: 8.3
click at [315, 284] on link "[PHONE_NUMBER]" at bounding box center [295, 282] width 67 height 10
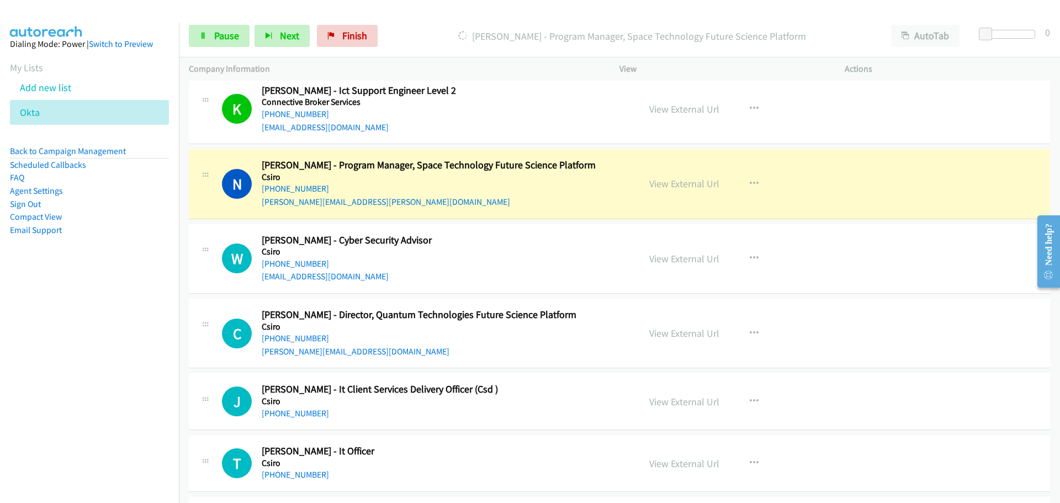
scroll to position [3865, 0]
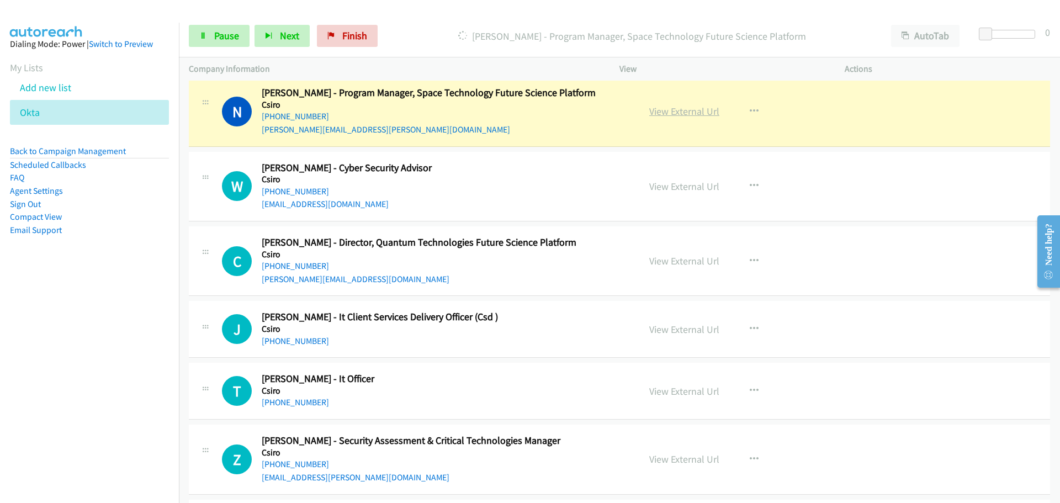
click at [678, 111] on link "View External Url" at bounding box center [684, 111] width 70 height 13
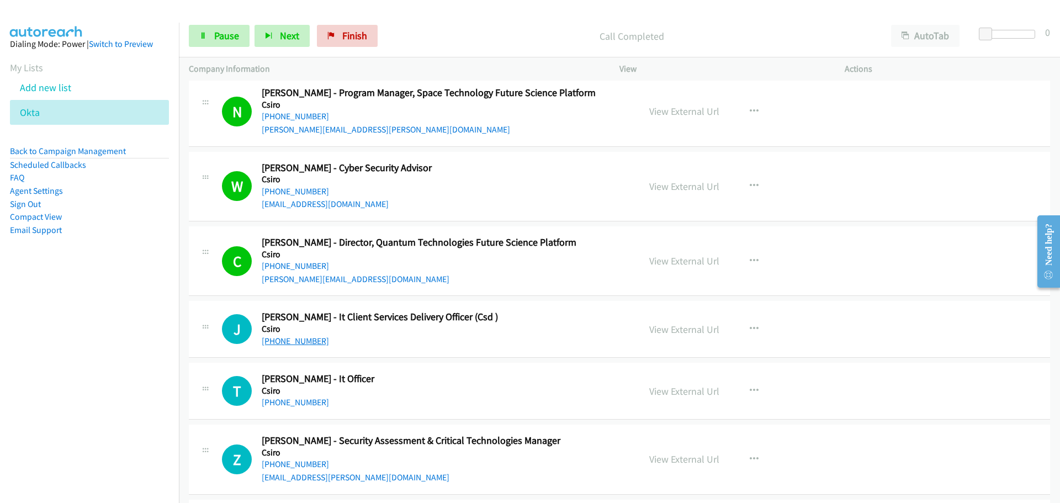
drag, startPoint x: 292, startPoint y: 341, endPoint x: 303, endPoint y: 339, distance: 11.3
click at [292, 341] on link "[PHONE_NUMBER]" at bounding box center [295, 341] width 67 height 10
click at [295, 405] on link "[PHONE_NUMBER]" at bounding box center [295, 402] width 67 height 10
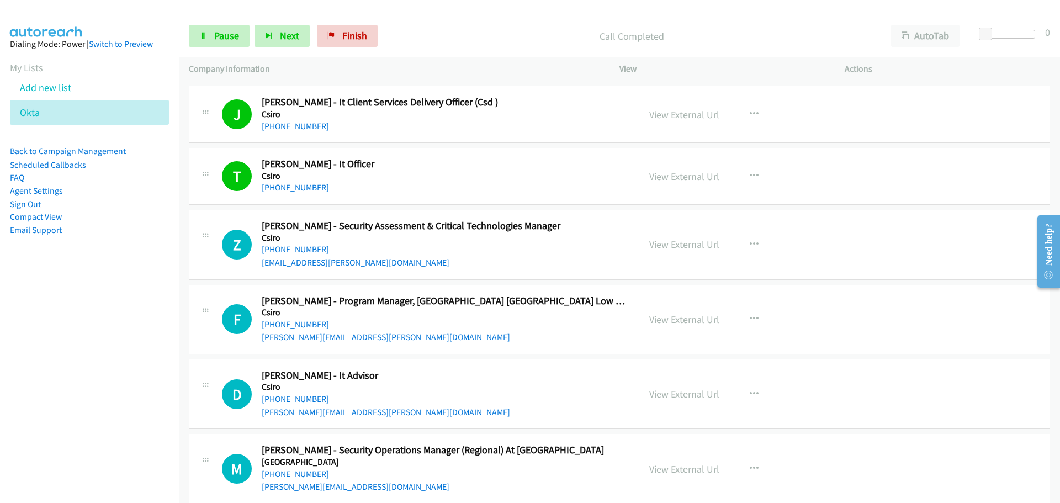
scroll to position [4086, 0]
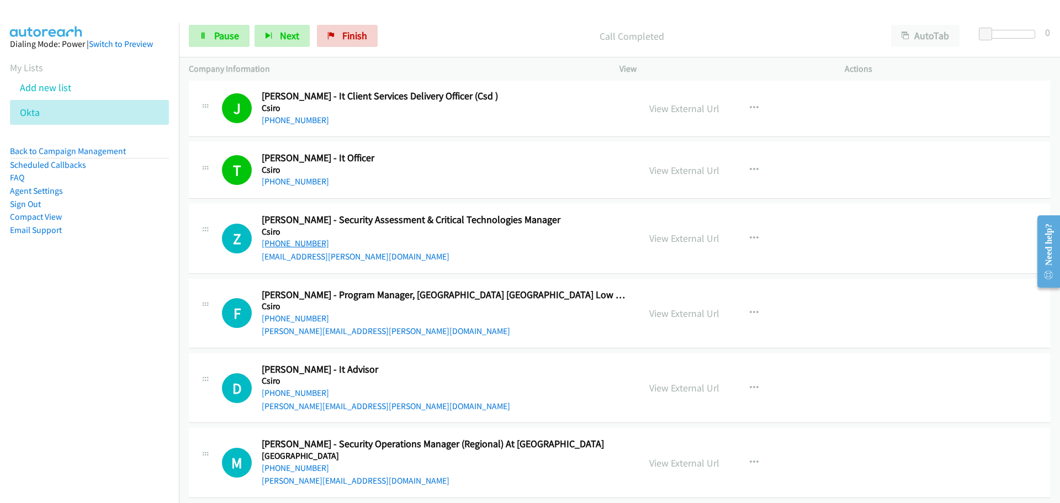
click at [309, 246] on link "[PHONE_NUMBER]" at bounding box center [295, 243] width 67 height 10
click at [285, 318] on link "[PHONE_NUMBER]" at bounding box center [295, 318] width 67 height 10
click at [678, 309] on link "View External Url" at bounding box center [684, 313] width 70 height 13
